Goal: Task Accomplishment & Management: Use online tool/utility

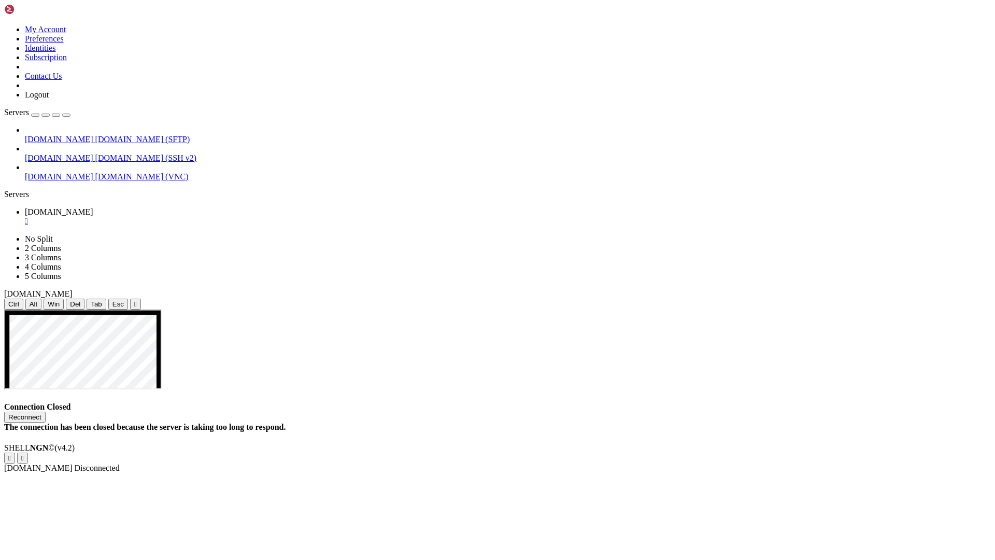
click at [46, 411] on button "Reconnect" at bounding box center [24, 416] width 41 height 11
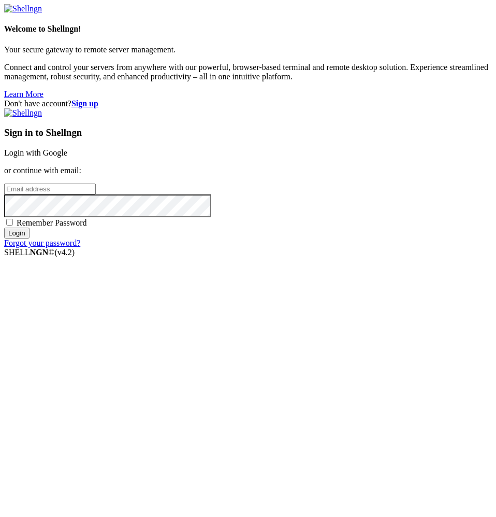
click at [67, 157] on link "Login with Google" at bounding box center [35, 152] width 63 height 9
